Goal: Task Accomplishment & Management: Manage account settings

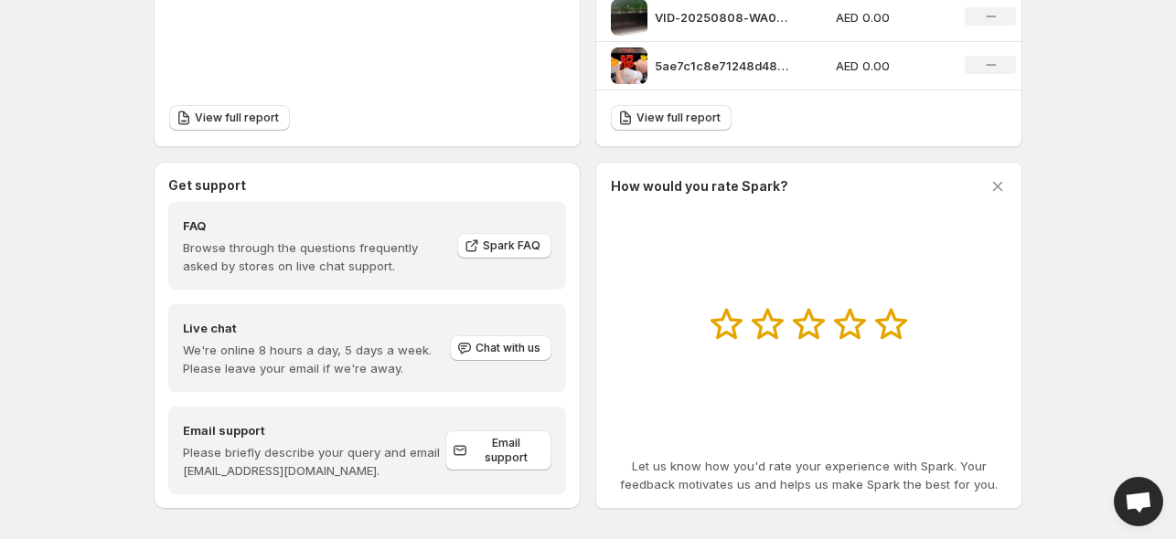
scroll to position [860, 0]
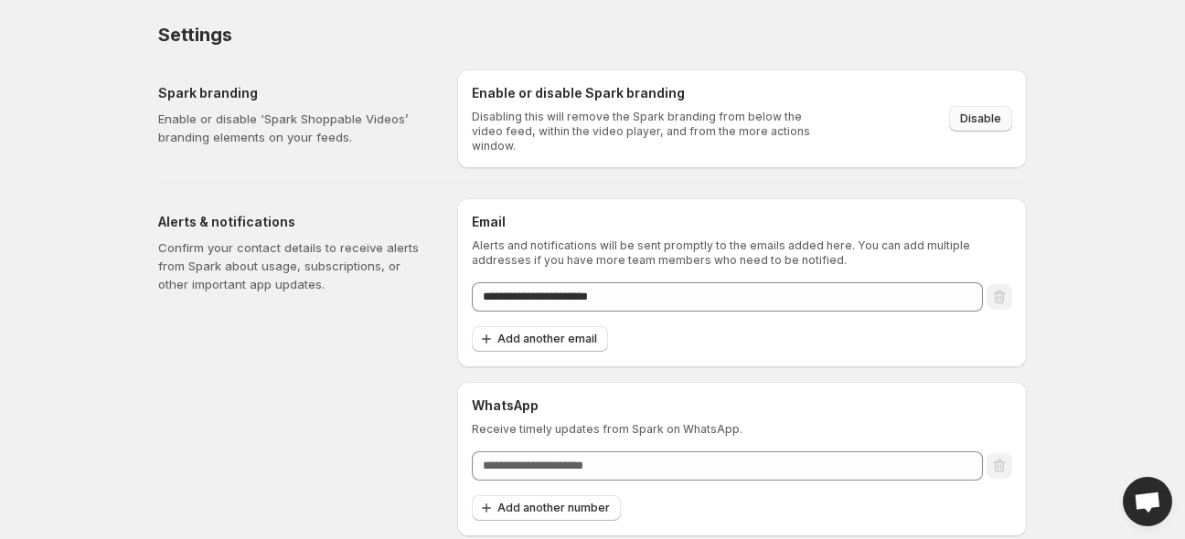
click at [977, 117] on span "Disable" at bounding box center [980, 119] width 41 height 15
